Goal: Find specific page/section: Find specific page/section

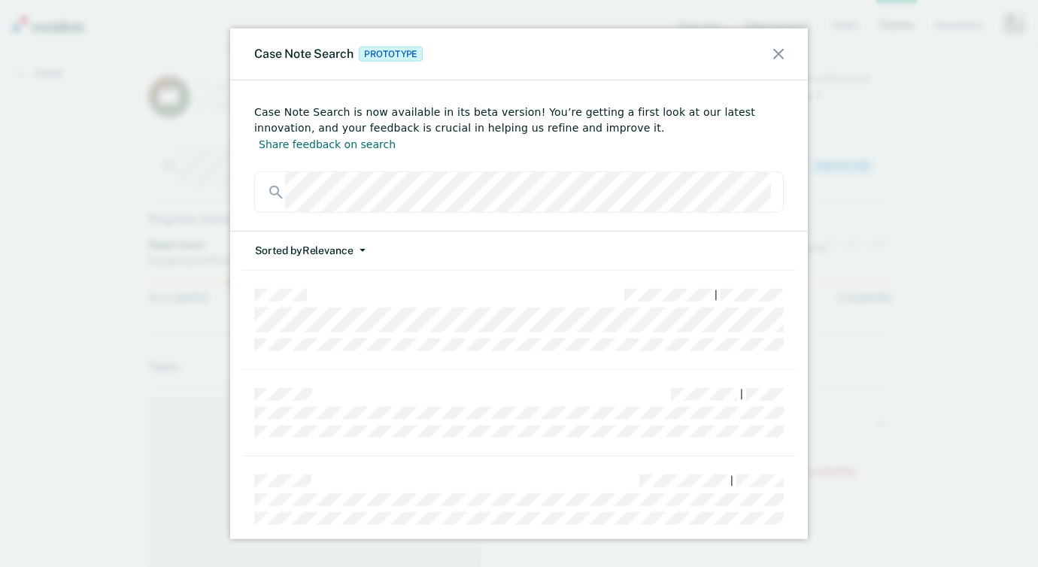
click at [776, 60] on div "Case Note Search Prototype" at bounding box center [519, 55] width 578 height 52
click at [778, 53] on icon at bounding box center [778, 54] width 11 height 11
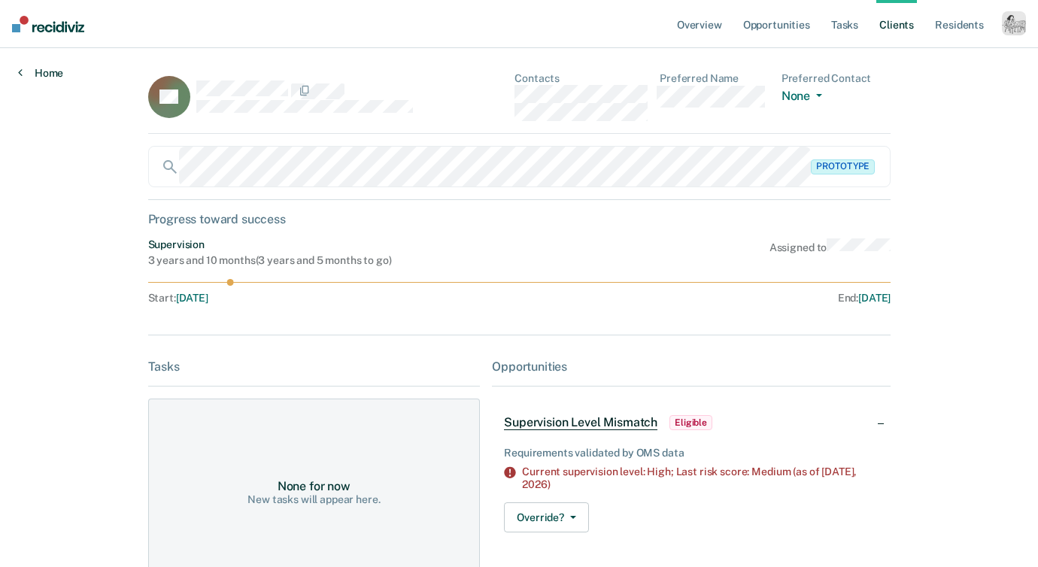
click at [41, 73] on link "Home" at bounding box center [40, 73] width 45 height 14
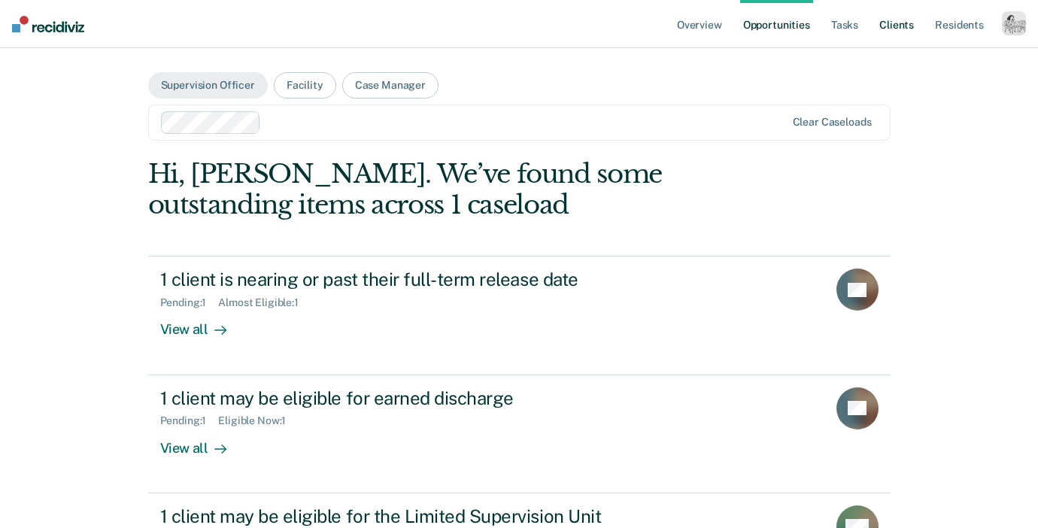
click at [898, 22] on link "Client s" at bounding box center [897, 24] width 41 height 48
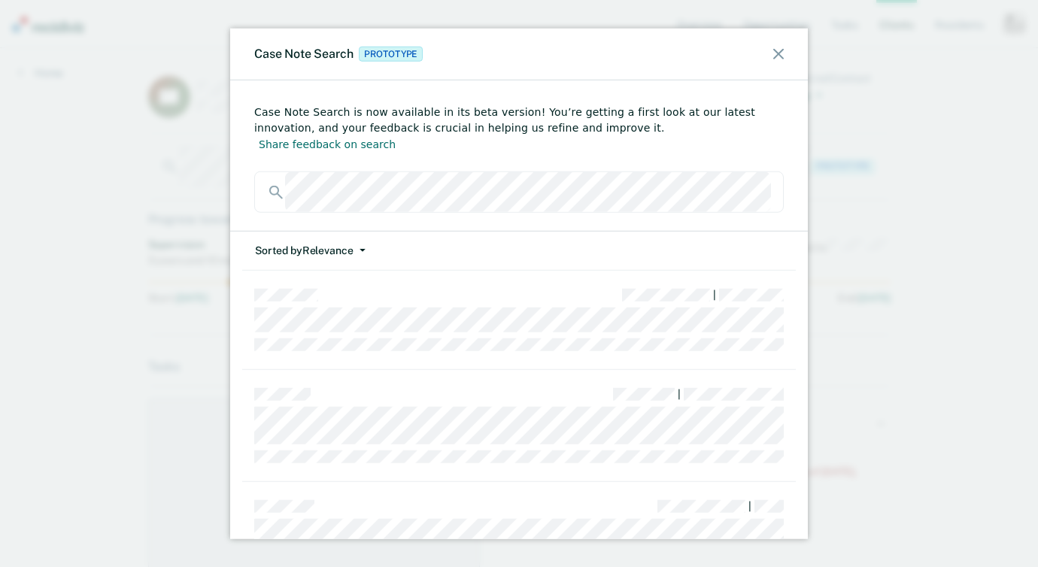
click at [787, 53] on div "Case Note Search Prototype" at bounding box center [519, 55] width 578 height 52
click at [776, 56] on icon at bounding box center [778, 54] width 11 height 11
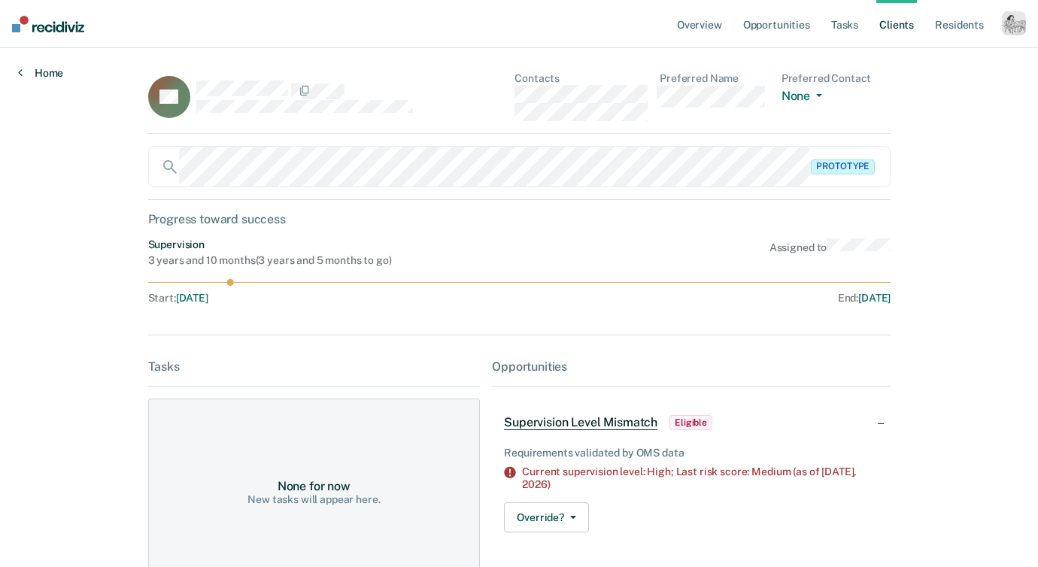
click at [50, 68] on link "Home" at bounding box center [40, 73] width 45 height 14
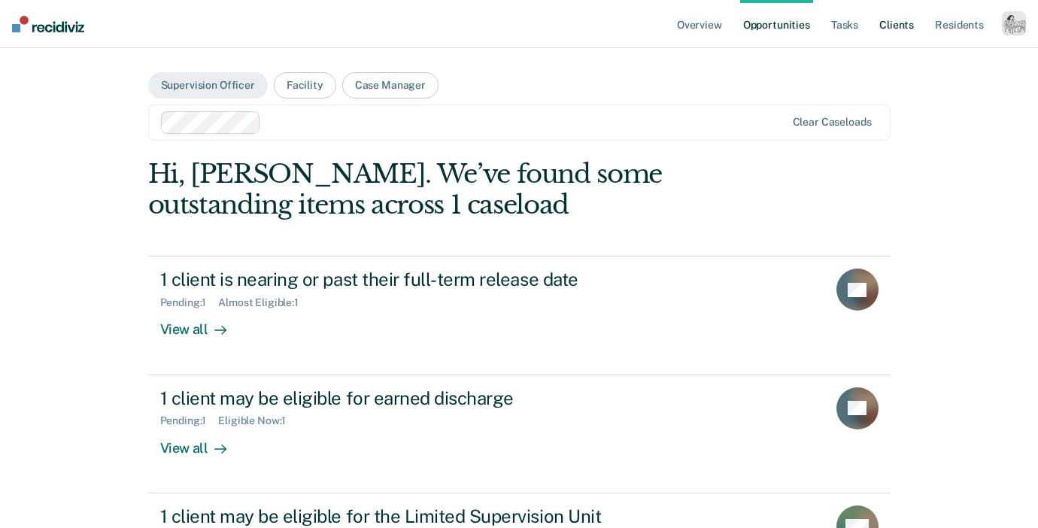
click at [894, 27] on link "Client s" at bounding box center [897, 24] width 41 height 48
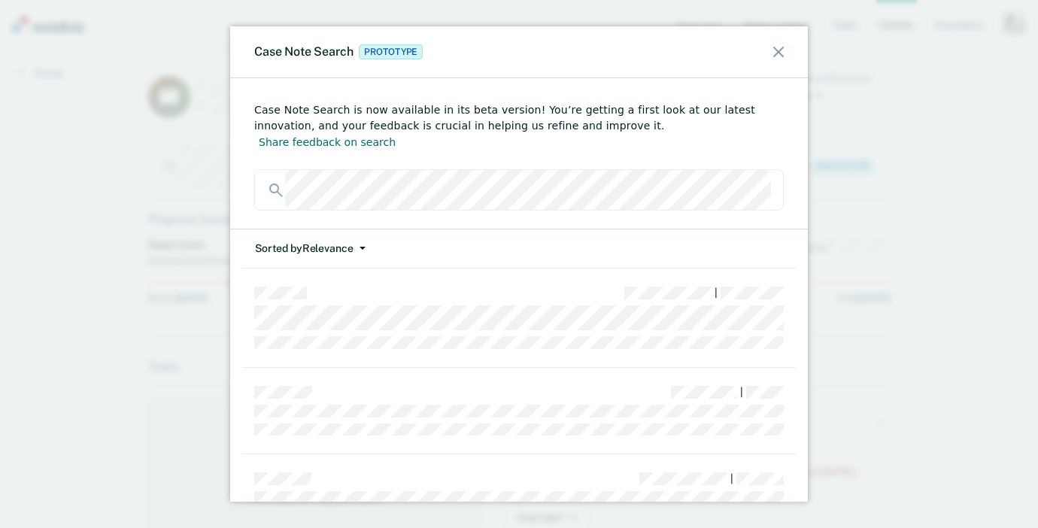
click at [314, 237] on button "Sorted by Relevance" at bounding box center [310, 248] width 112 height 38
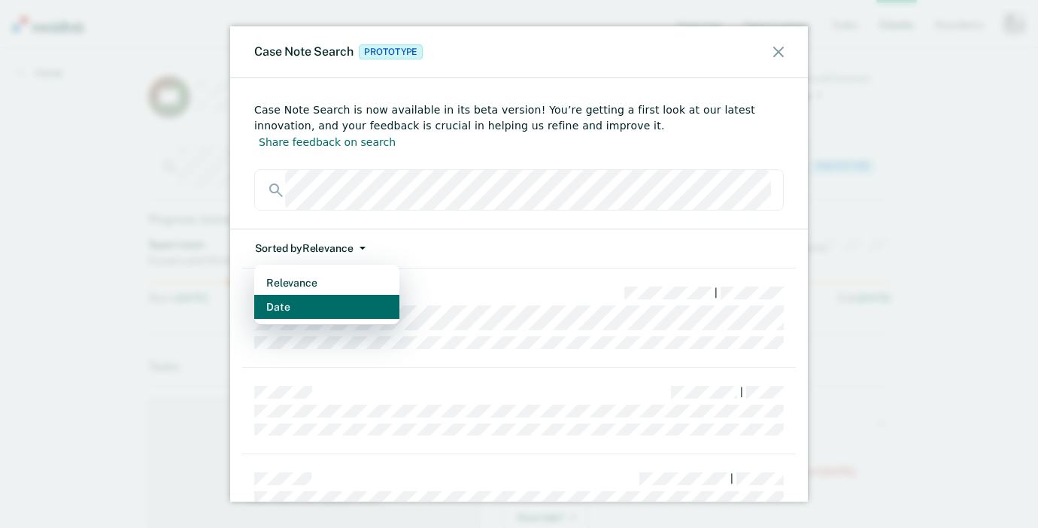
click at [302, 295] on button "Date" at bounding box center [326, 307] width 145 height 24
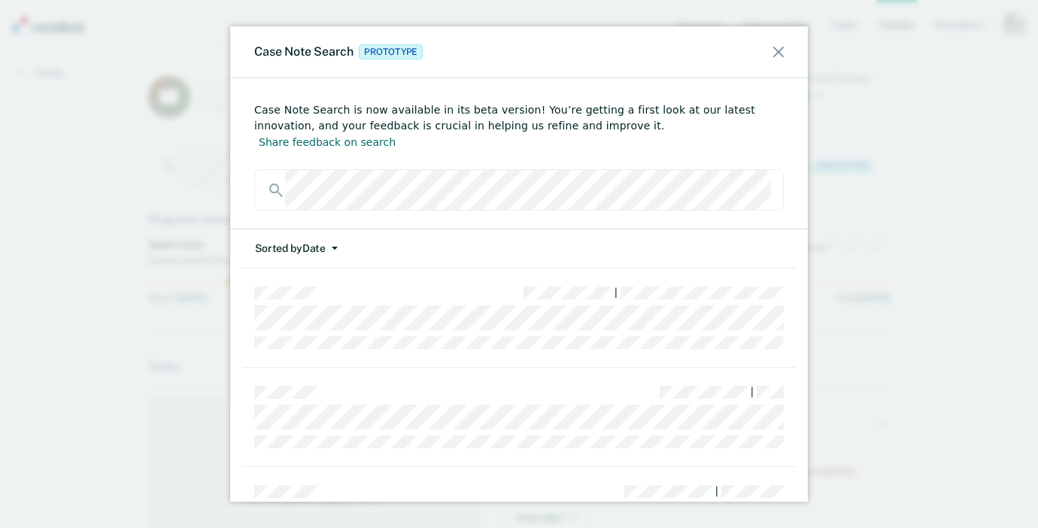
click at [778, 51] on icon at bounding box center [778, 52] width 11 height 11
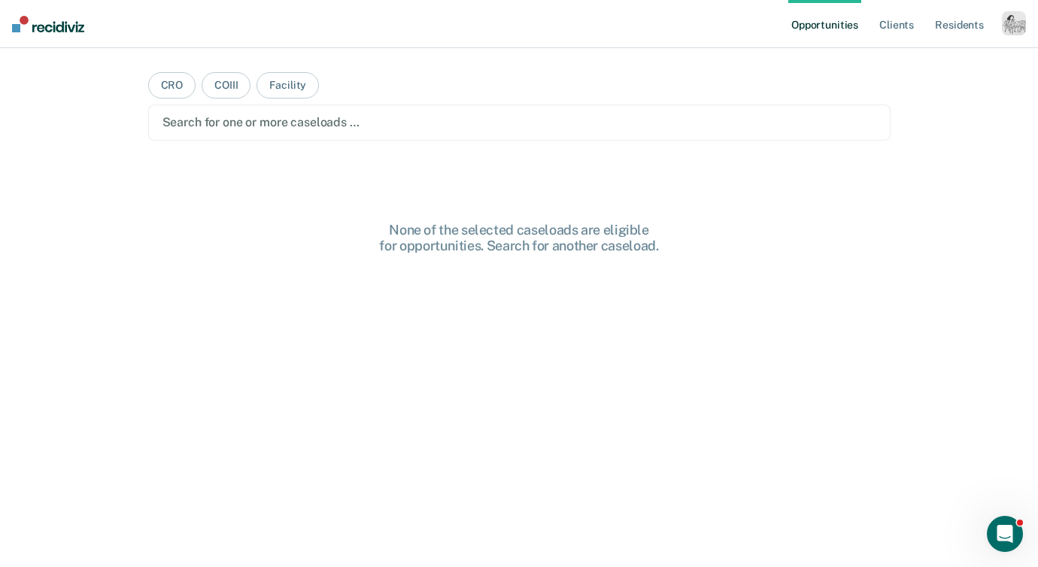
click at [1019, 24] on div "button" at bounding box center [1014, 23] width 24 height 24
click at [906, 56] on link "Profile" at bounding box center [953, 61] width 121 height 13
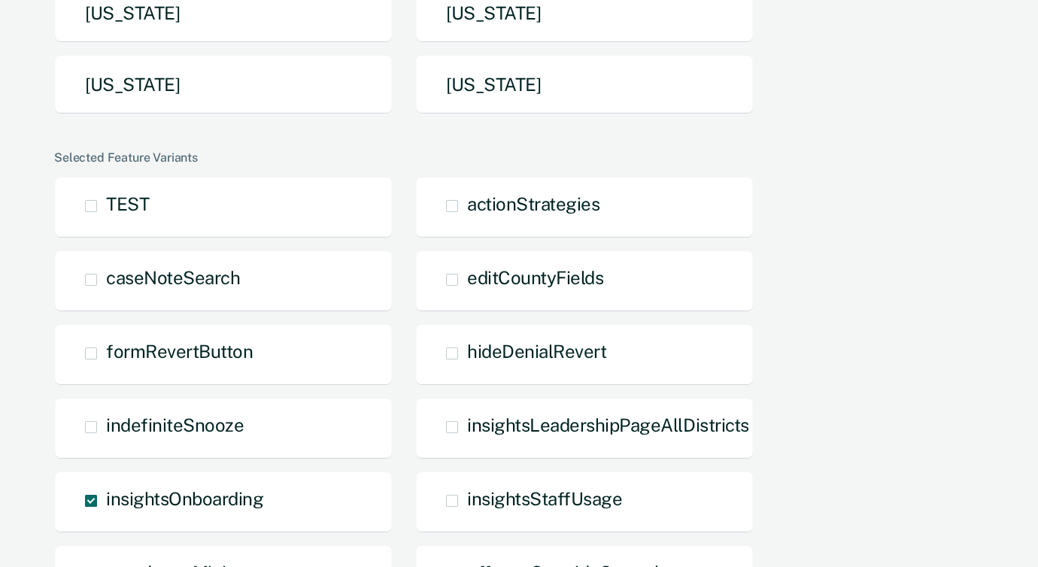
scroll to position [676, 0]
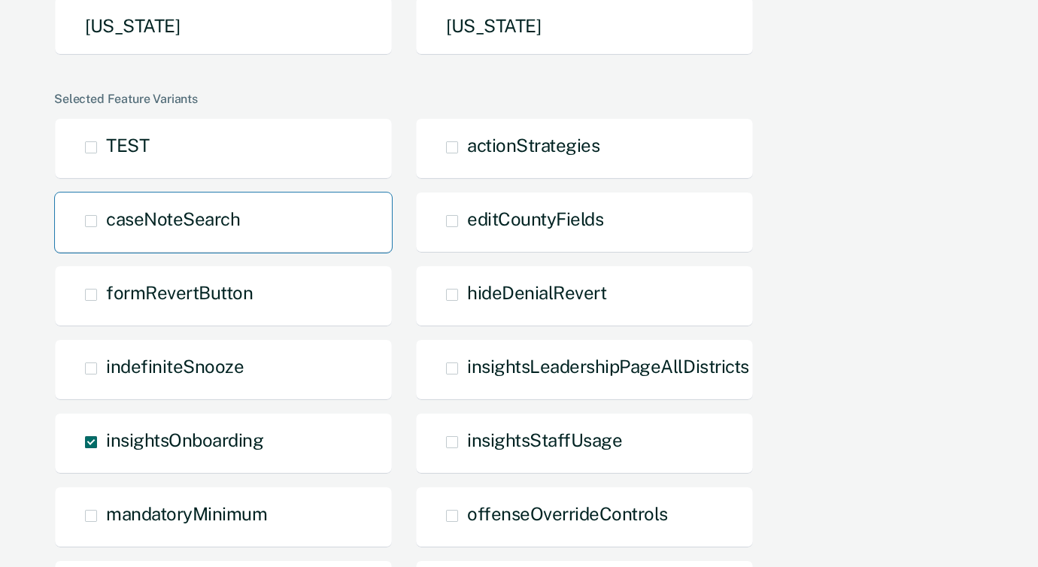
click at [205, 192] on div "caseNoteSearch" at bounding box center [223, 223] width 339 height 62
click at [85, 215] on span at bounding box center [91, 221] width 12 height 12
click at [106, 232] on input "caseNoteSearch" at bounding box center [106, 232] width 0 height 0
